Goal: Find specific page/section: Find specific page/section

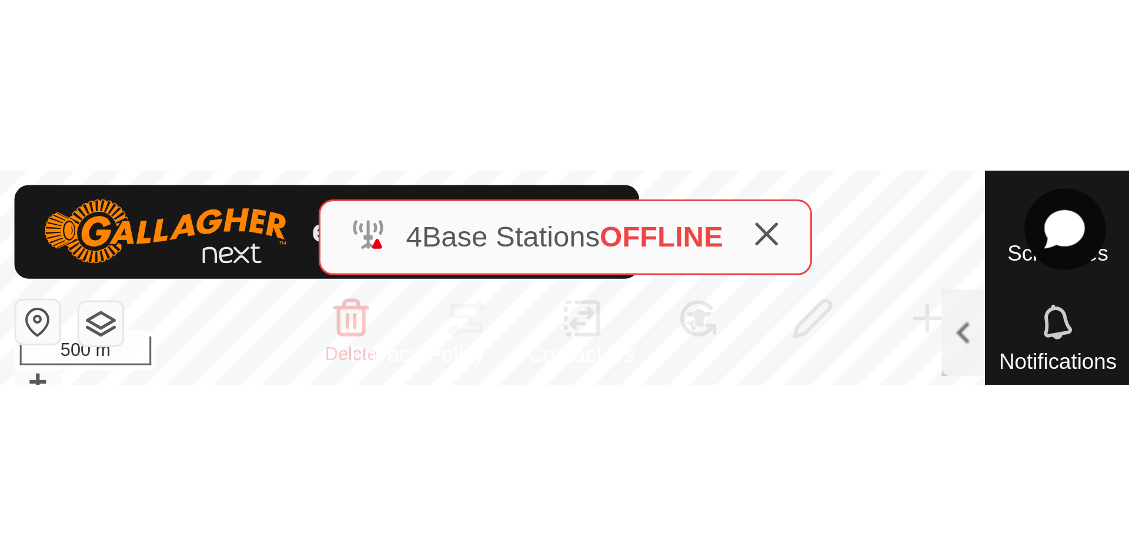
scroll to position [7754, 0]
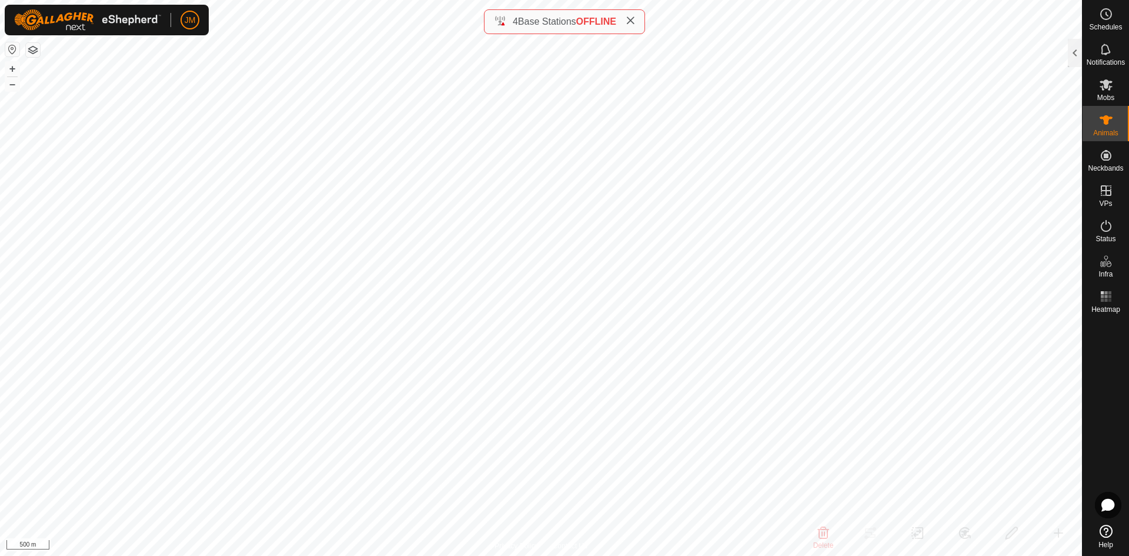
click at [634, 22] on icon at bounding box center [630, 20] width 9 height 9
click at [14, 71] on button "+" at bounding box center [12, 69] width 14 height 14
click at [11, 69] on button "+" at bounding box center [12, 69] width 14 height 14
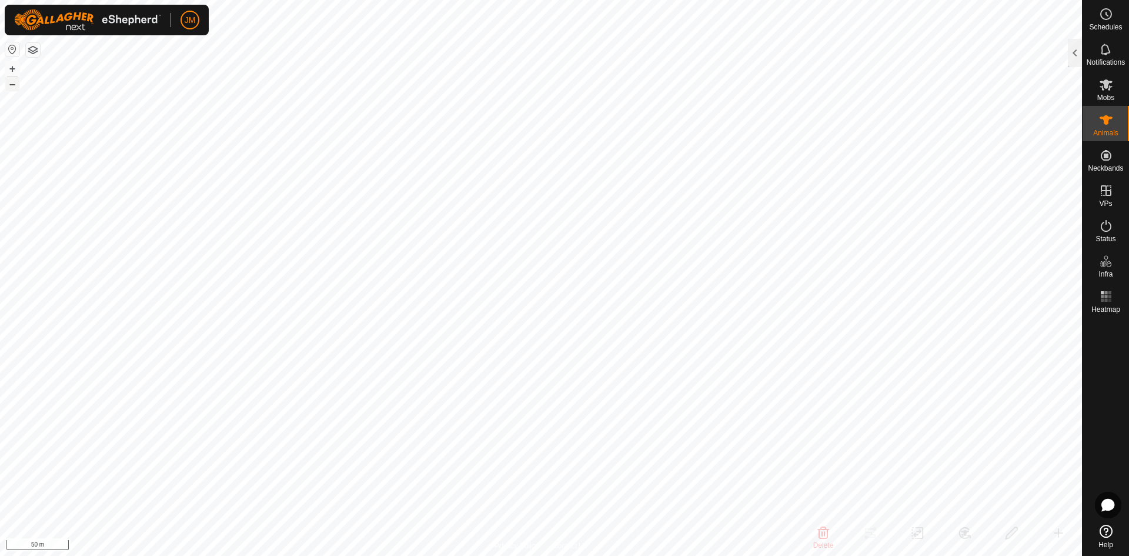
click at [11, 83] on button "–" at bounding box center [12, 84] width 14 height 14
click at [12, 73] on button "+" at bounding box center [12, 69] width 14 height 14
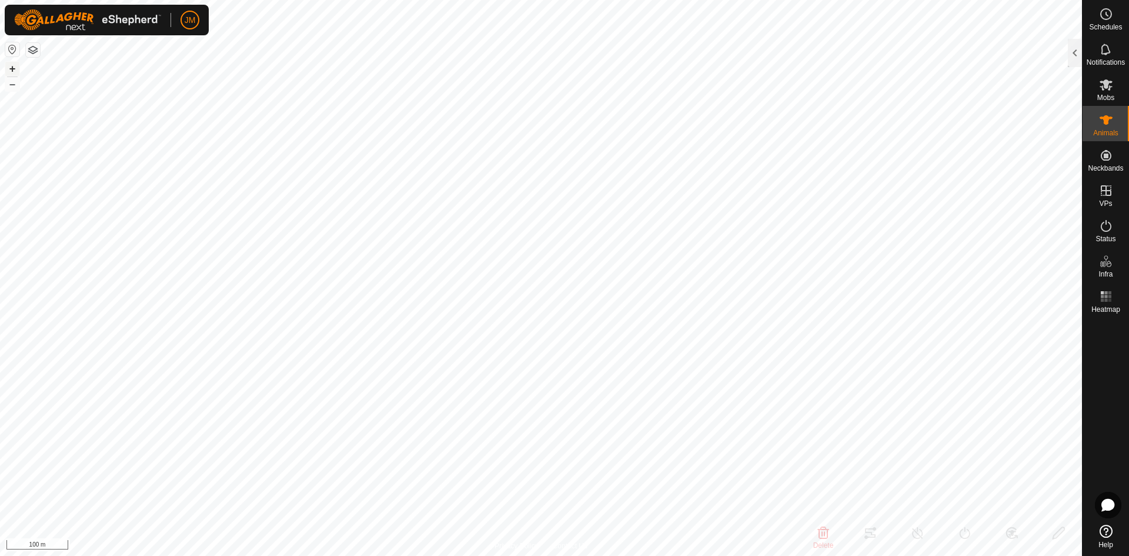
type input "240694"
type input "-"
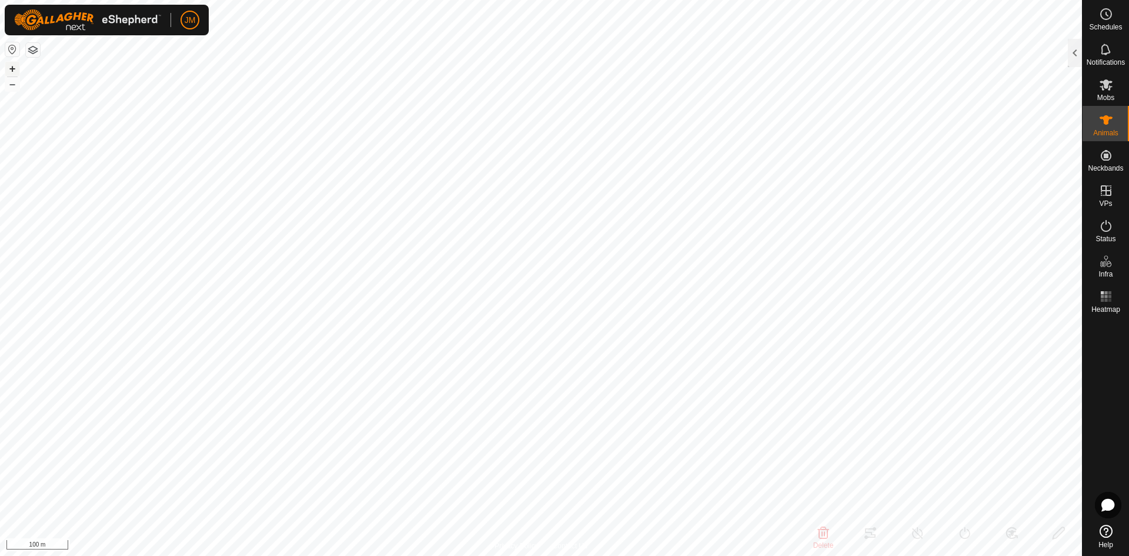
type input "-"
click at [14, 84] on button "–" at bounding box center [12, 84] width 14 height 14
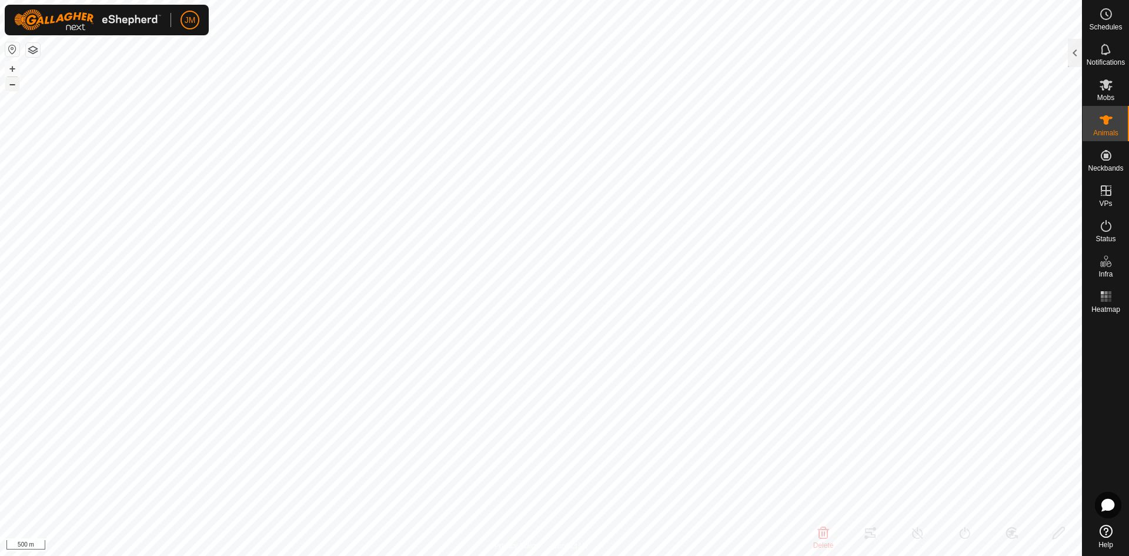
type input "18813"
type input "-"
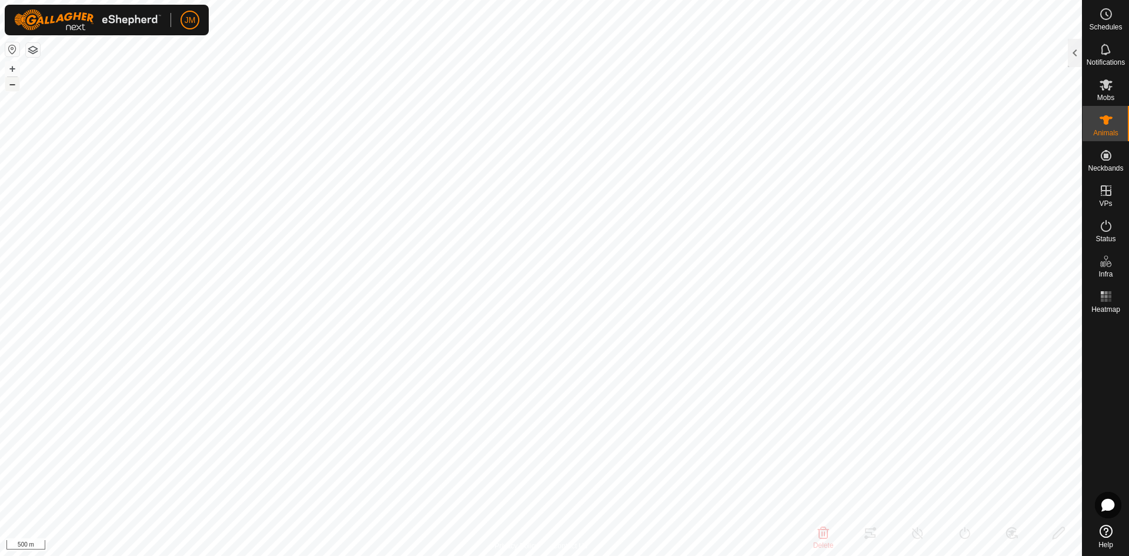
type input "-"
type input "18813"
